Goal: Information Seeking & Learning: Check status

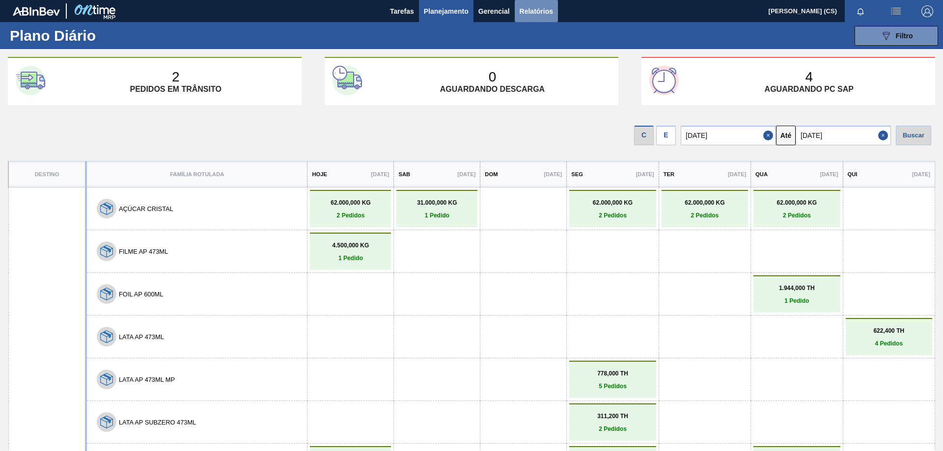
click at [522, 8] on span "Relatórios" at bounding box center [535, 11] width 33 height 12
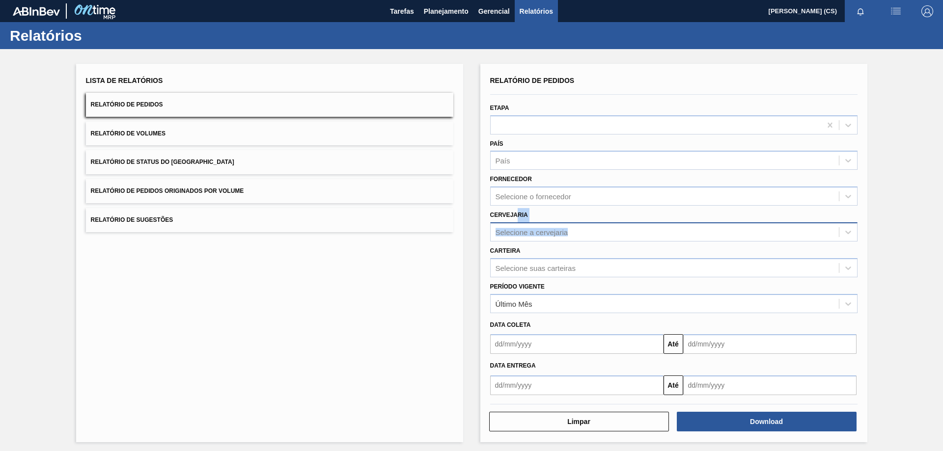
drag, startPoint x: 516, startPoint y: 221, endPoint x: 524, endPoint y: 235, distance: 16.5
click at [521, 230] on div "Cervejaria Selecione a cervejaria" at bounding box center [673, 224] width 367 height 33
click at [525, 237] on div "Selecione a cervejaria" at bounding box center [664, 232] width 348 height 14
click at [532, 228] on div "Selecione a cervejaria" at bounding box center [531, 232] width 73 height 8
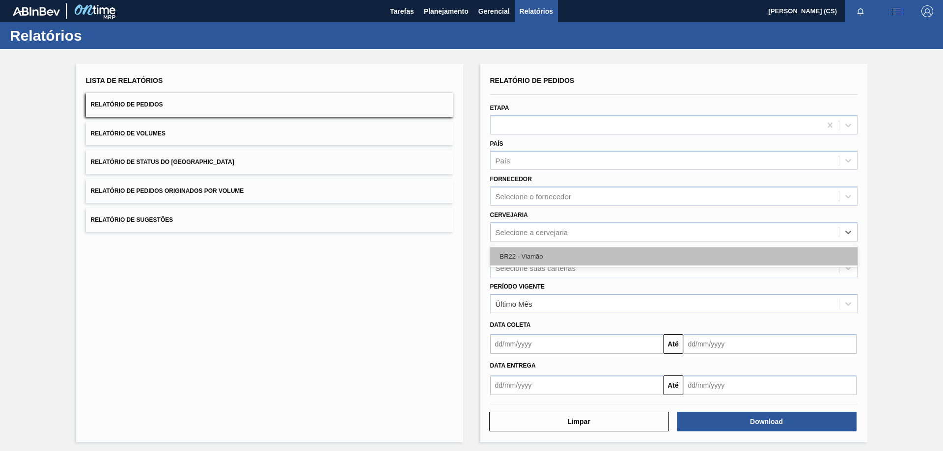
click at [530, 251] on div "BR22 - Viamão" at bounding box center [673, 256] width 367 height 18
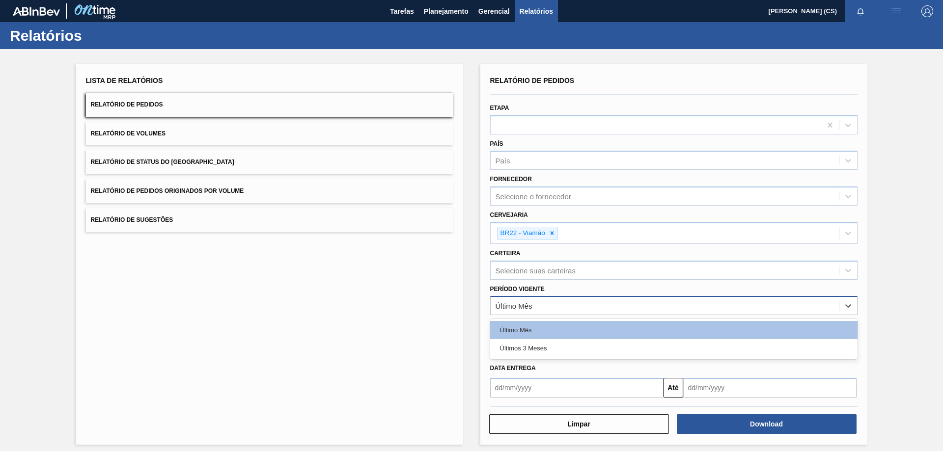
click at [511, 310] on div "Último Mês" at bounding box center [513, 306] width 37 height 8
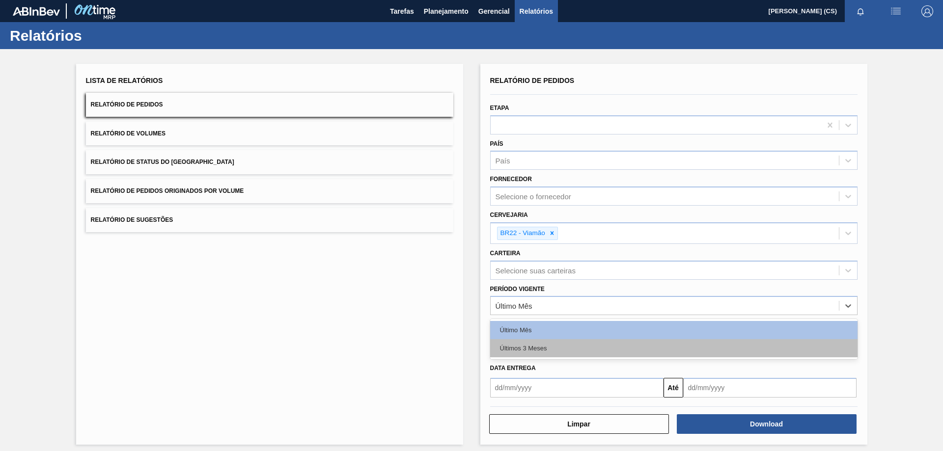
click at [520, 344] on div "Últimos 3 Meses" at bounding box center [673, 348] width 367 height 18
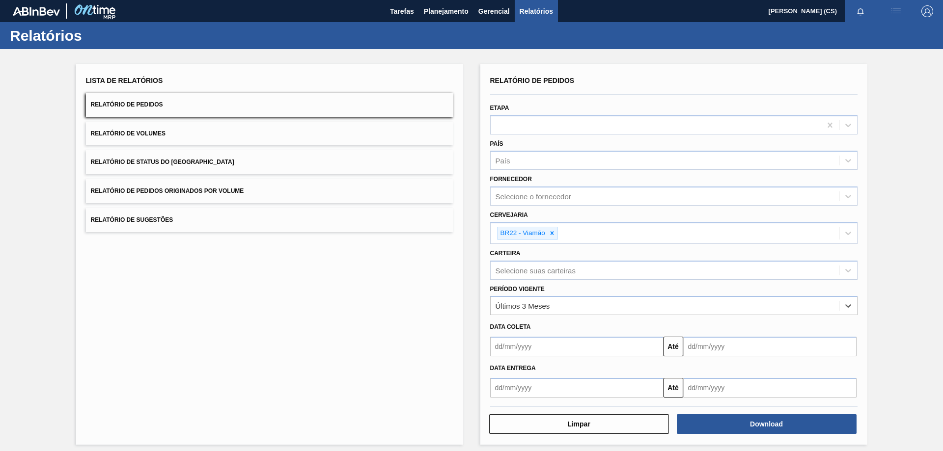
scroll to position [6, 0]
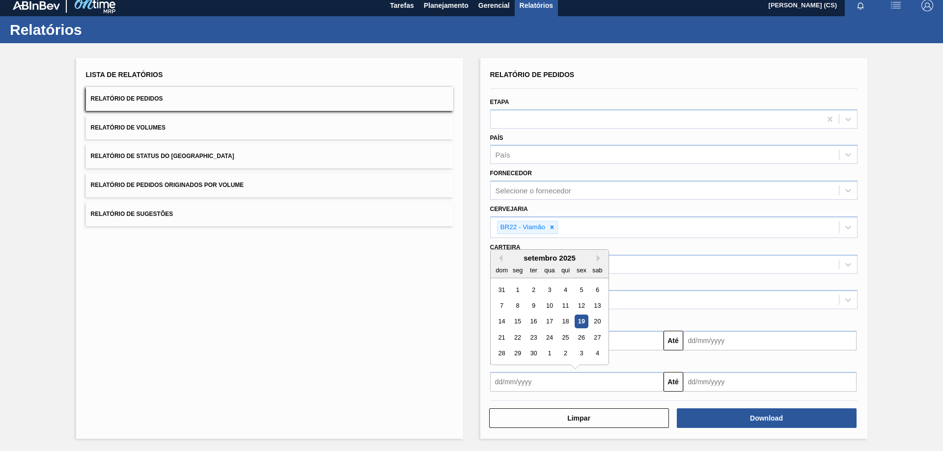
click at [528, 385] on input "text" at bounding box center [576, 382] width 173 height 20
click at [514, 337] on div "22" at bounding box center [517, 337] width 13 height 13
type input "22/09/2025"
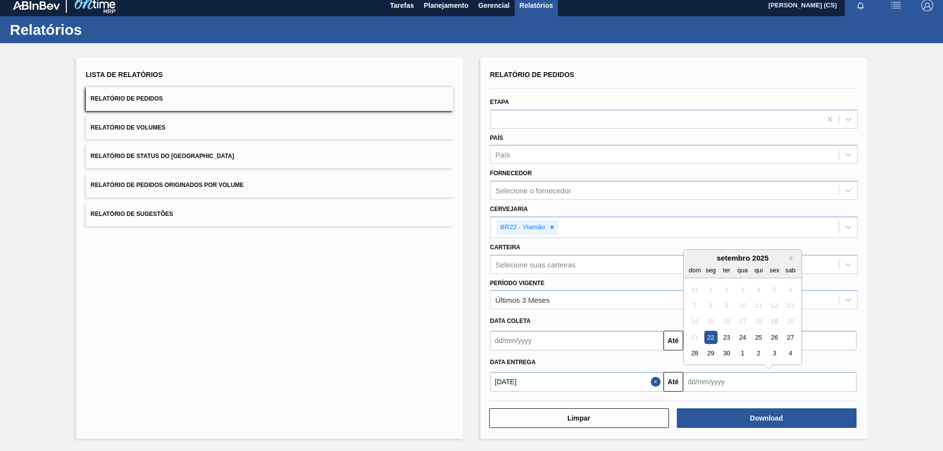
click at [715, 380] on input "text" at bounding box center [769, 382] width 173 height 20
click at [790, 264] on div "sab" at bounding box center [789, 270] width 13 height 13
click at [787, 257] on div "setembro 2025" at bounding box center [742, 258] width 118 height 8
click at [790, 258] on button "Next Month" at bounding box center [792, 258] width 7 height 7
click at [786, 308] on div "11" at bounding box center [789, 305] width 13 height 13
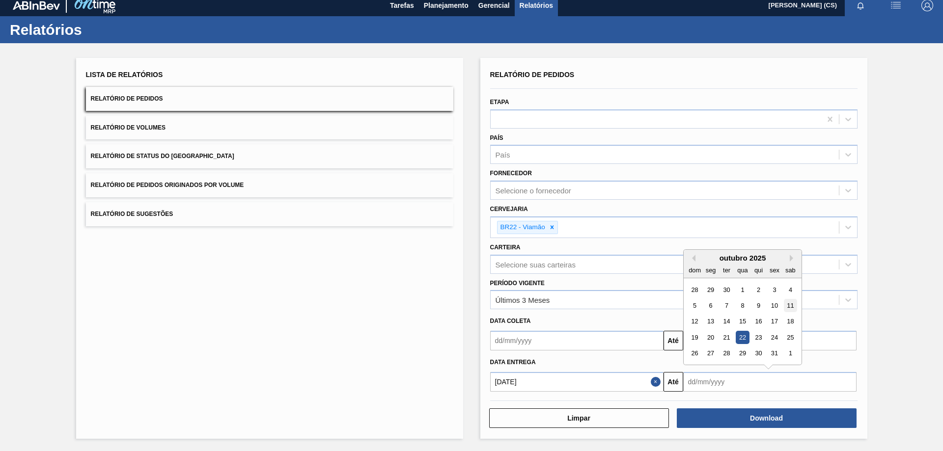
type input "11/10/2025"
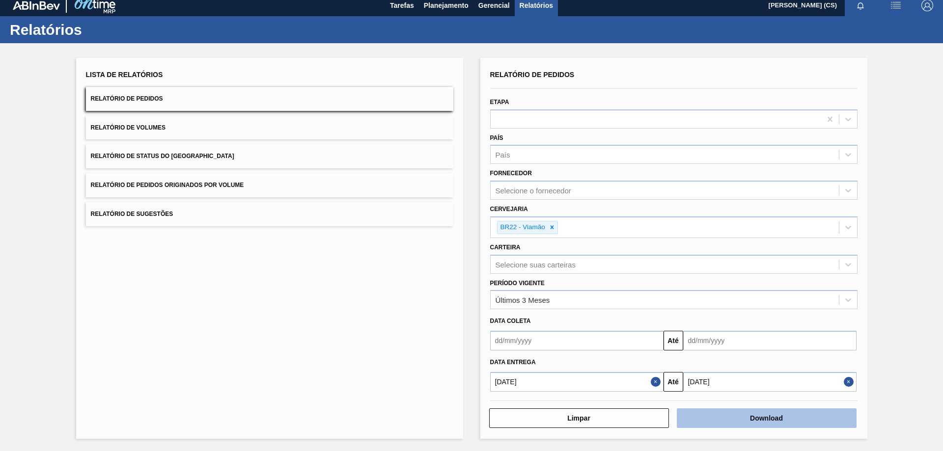
click at [752, 423] on button "Download" at bounding box center [766, 418] width 180 height 20
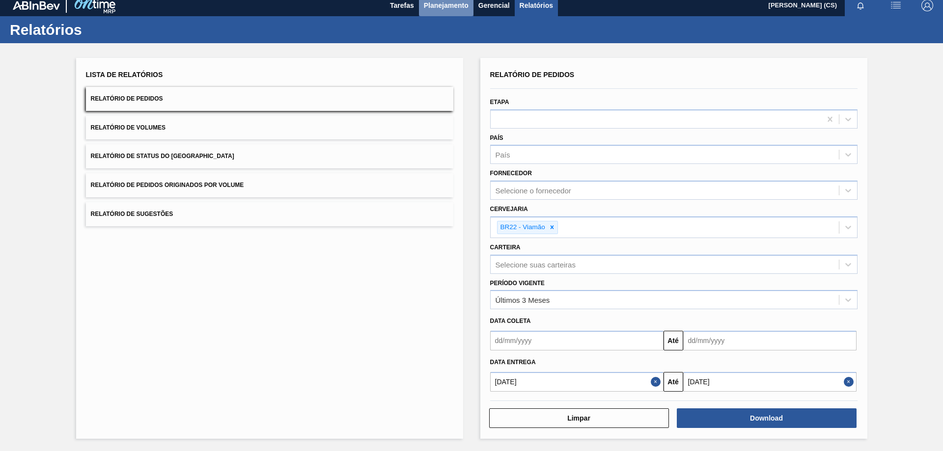
click at [452, 5] on span "Planejamento" at bounding box center [446, 6] width 45 height 12
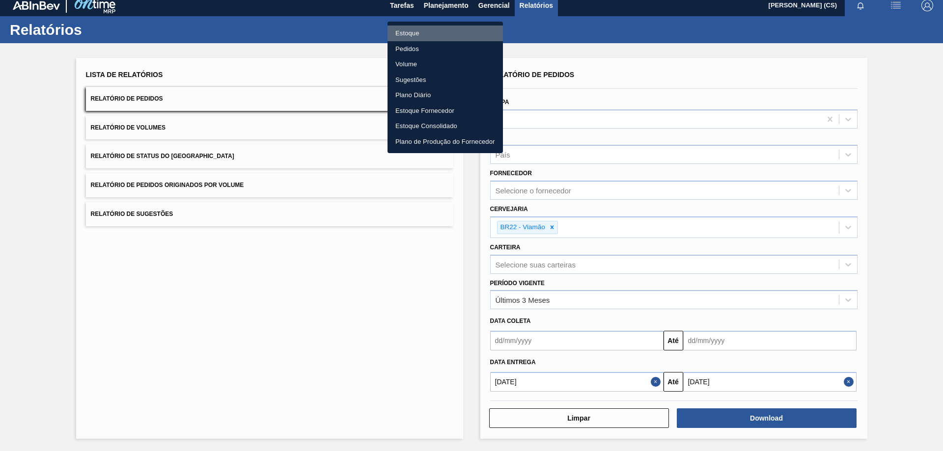
click at [425, 37] on li "Estoque" at bounding box center [444, 34] width 115 height 16
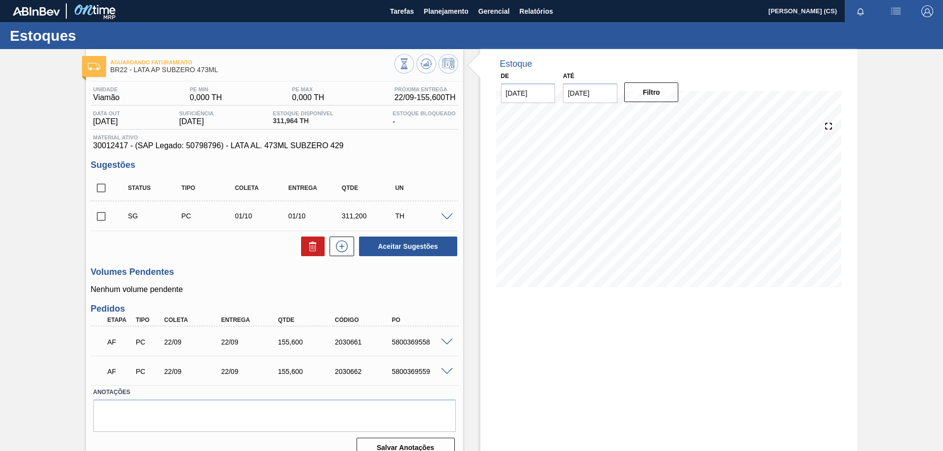
scroll to position [15, 0]
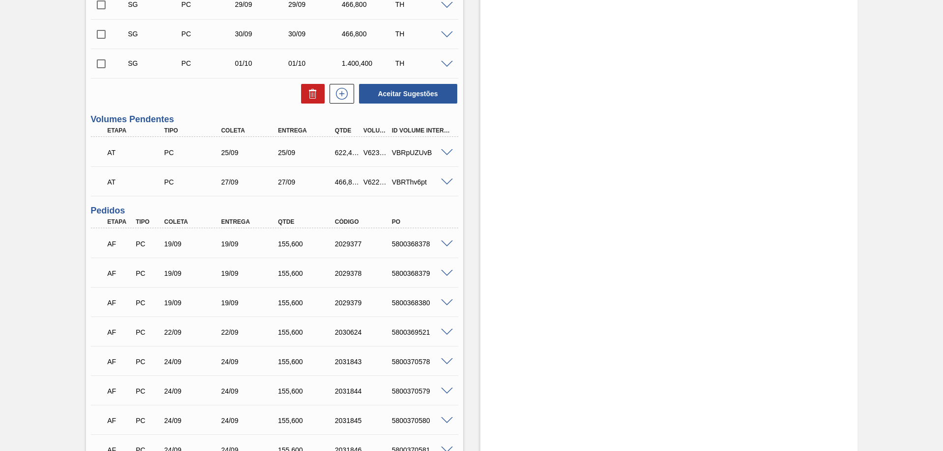
scroll to position [525, 0]
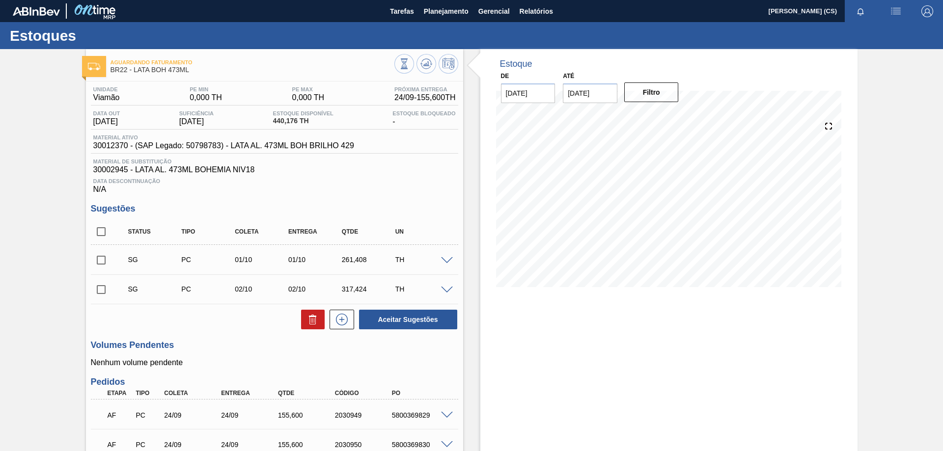
scroll to position [117, 0]
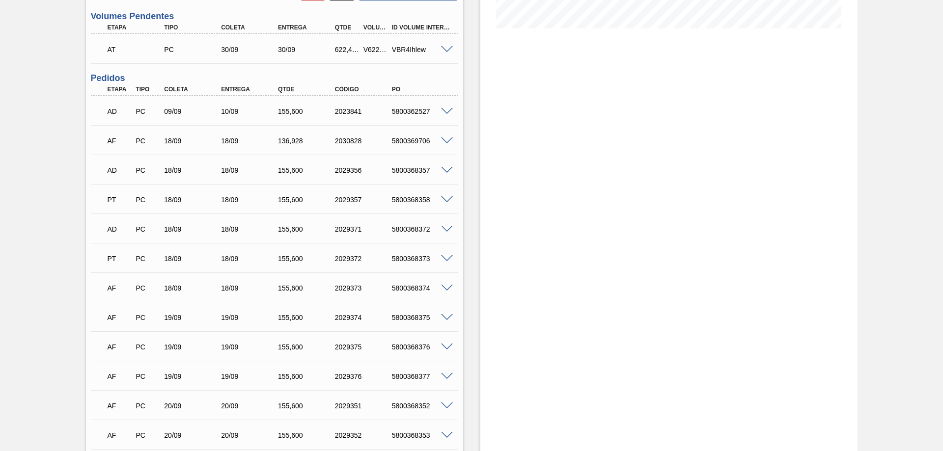
scroll to position [308, 0]
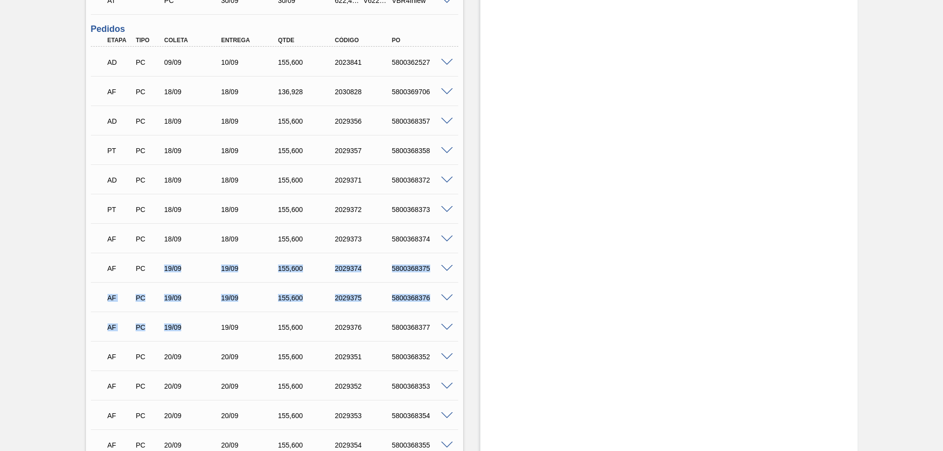
drag, startPoint x: 164, startPoint y: 270, endPoint x: 202, endPoint y: 335, distance: 75.7
click at [202, 335] on div "AD PC 09/09 10/09 155,600 2023841 5800362527 Material 30012373 - LATA AL. 473ML…" at bounding box center [274, 356] width 367 height 619
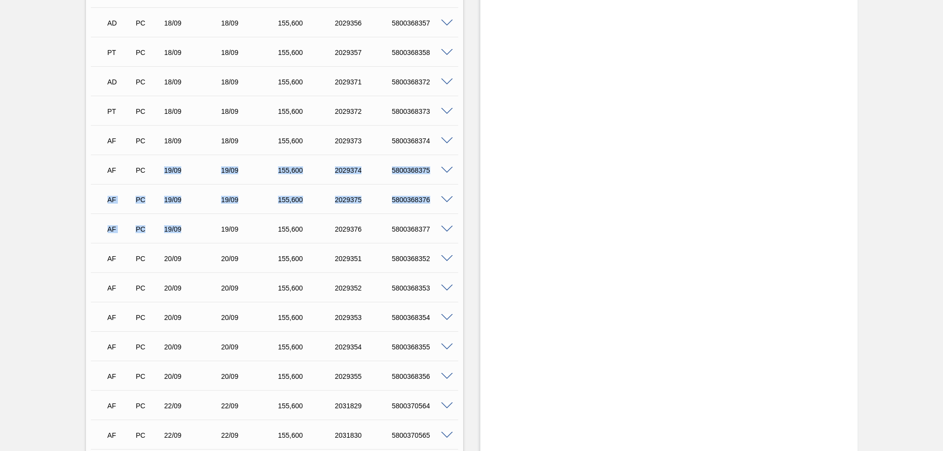
scroll to position [504, 0]
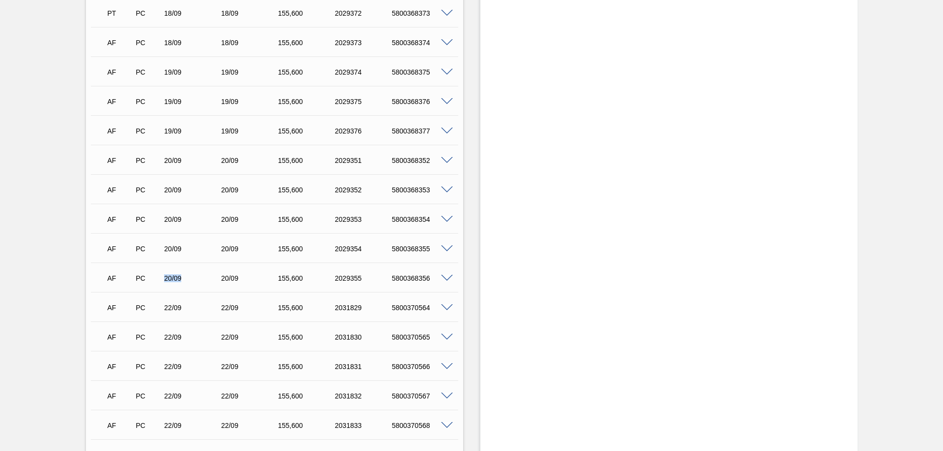
drag, startPoint x: 162, startPoint y: 280, endPoint x: 191, endPoint y: 279, distance: 28.5
click at [191, 279] on div "20/09" at bounding box center [194, 278] width 64 height 8
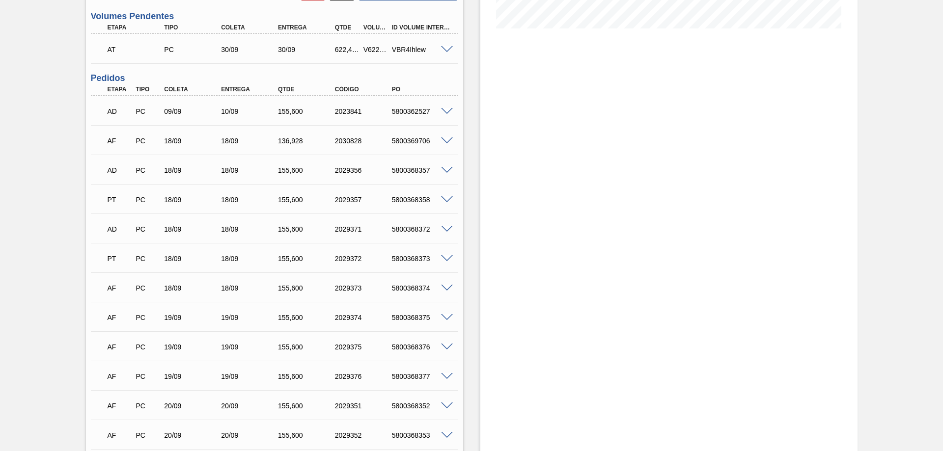
scroll to position [111, 0]
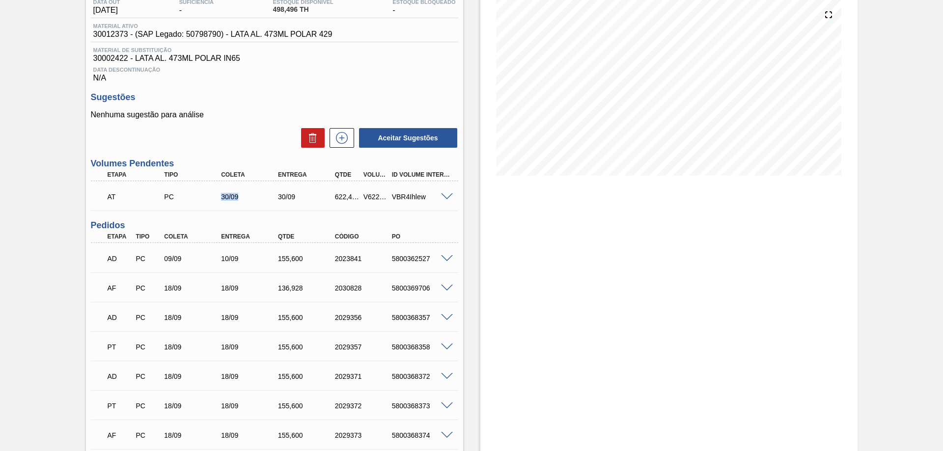
drag, startPoint x: 219, startPoint y: 199, endPoint x: 248, endPoint y: 201, distance: 29.0
click at [244, 200] on div "30/09" at bounding box center [250, 197] width 64 height 8
click at [444, 195] on span at bounding box center [447, 196] width 12 height 7
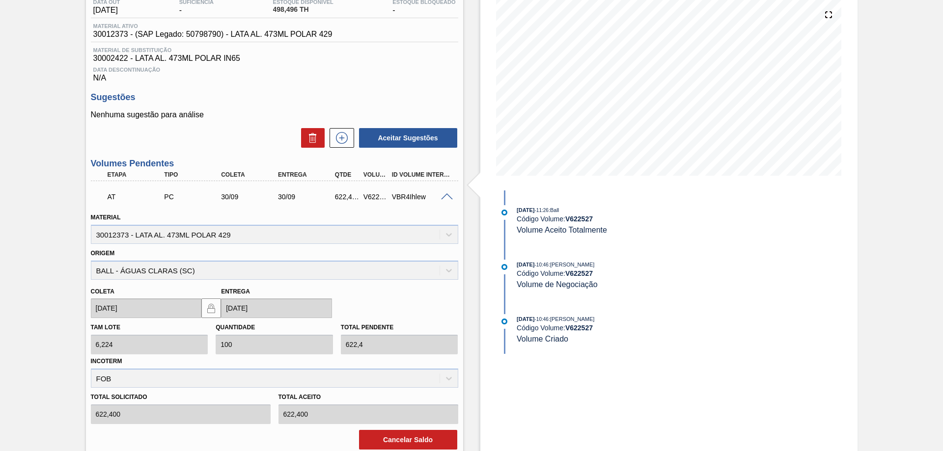
click at [444, 195] on span at bounding box center [447, 196] width 12 height 7
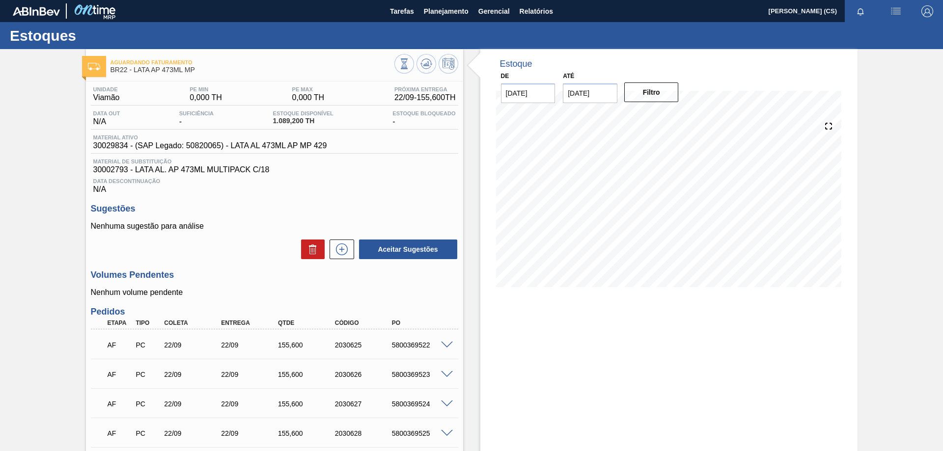
scroll to position [106, 0]
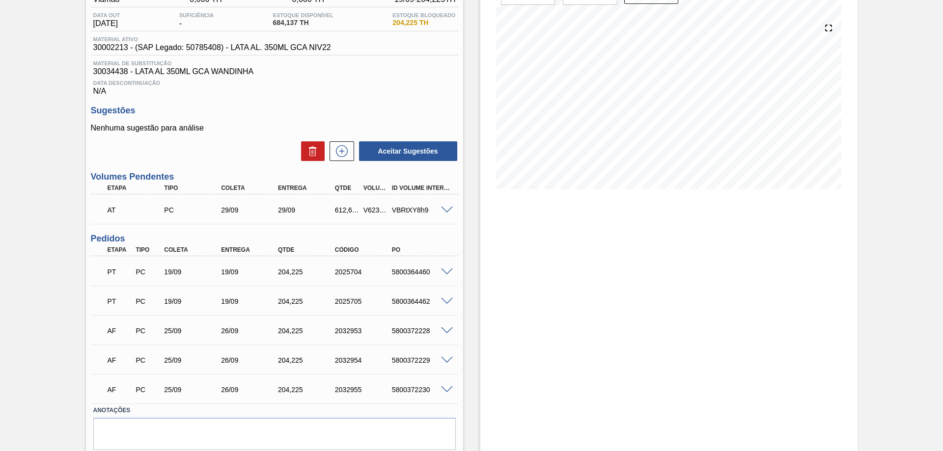
scroll to position [131, 0]
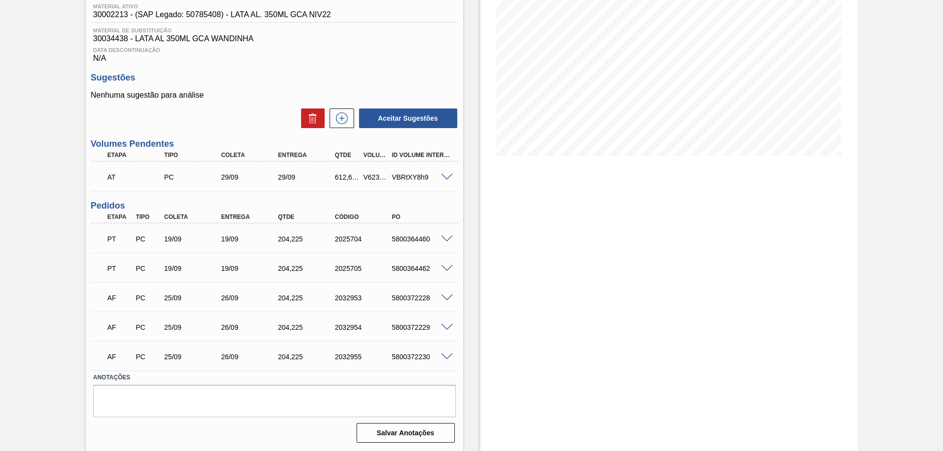
click at [445, 174] on span at bounding box center [447, 177] width 12 height 7
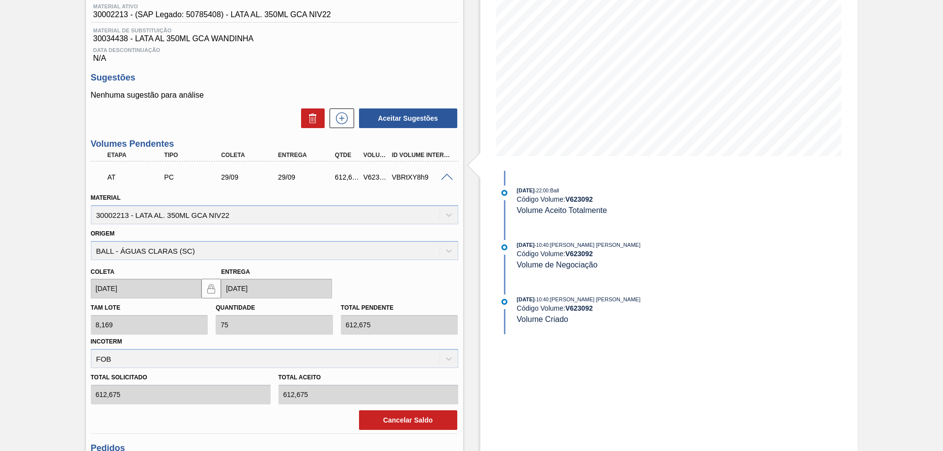
click at [446, 174] on span at bounding box center [447, 177] width 12 height 7
